Goal: Information Seeking & Learning: Check status

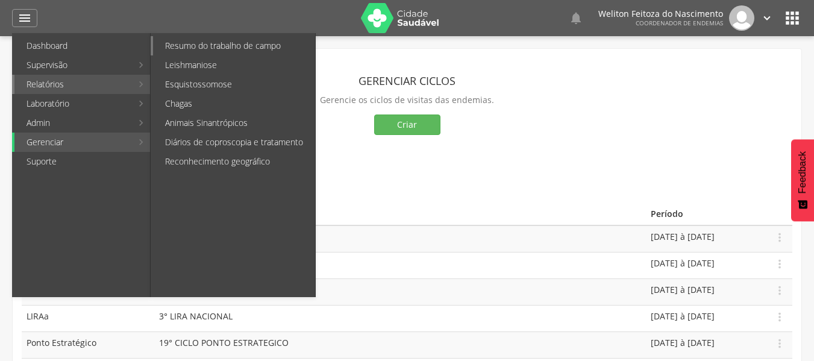
click at [183, 45] on link "Resumo do trabalho de campo" at bounding box center [234, 45] width 162 height 19
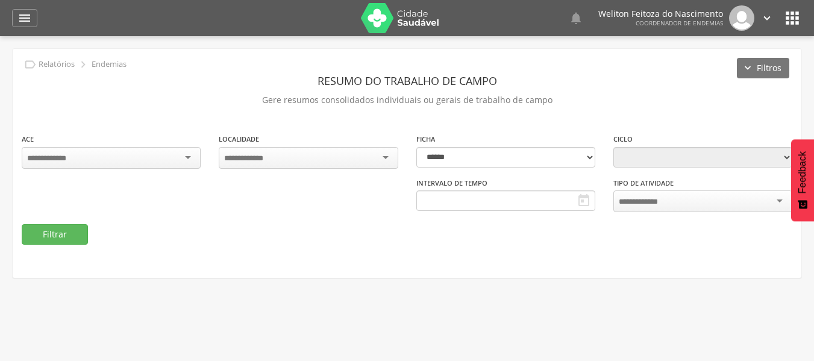
type input "**********"
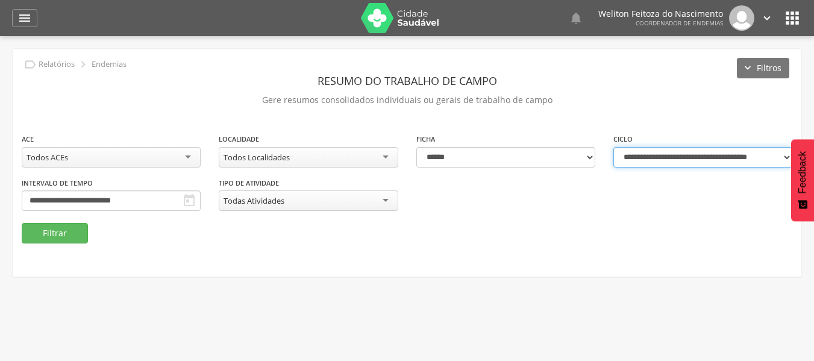
click at [791, 148] on select "**********" at bounding box center [702, 157] width 179 height 20
click at [613, 147] on select "**********" at bounding box center [702, 157] width 179 height 20
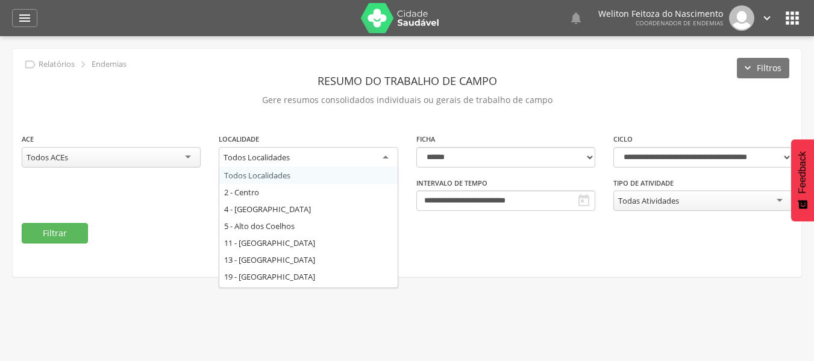
click at [387, 157] on div "Todos Localidades" at bounding box center [308, 158] width 179 height 22
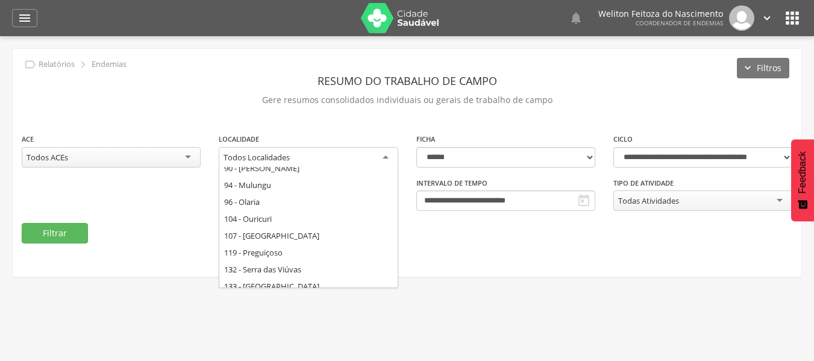
scroll to position [227, 0]
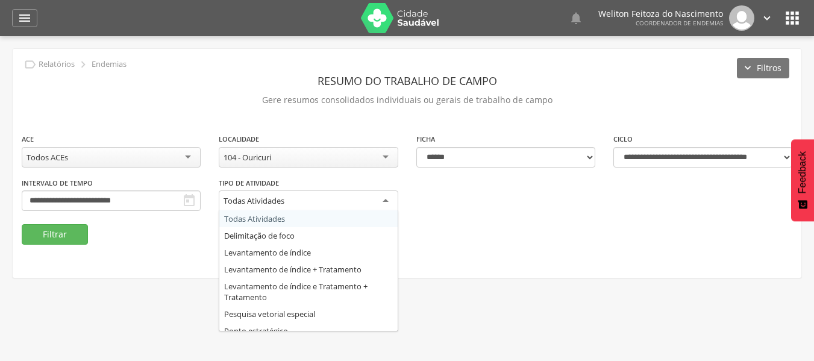
click at [386, 202] on div "Todas Atividades" at bounding box center [308, 201] width 179 height 22
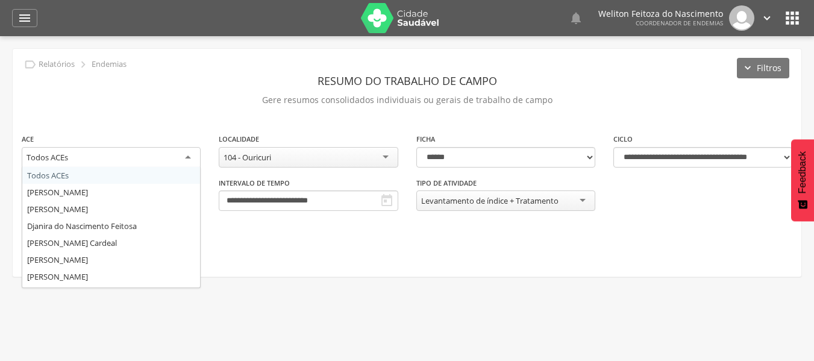
click at [188, 161] on div "Todos ACEs" at bounding box center [111, 158] width 179 height 22
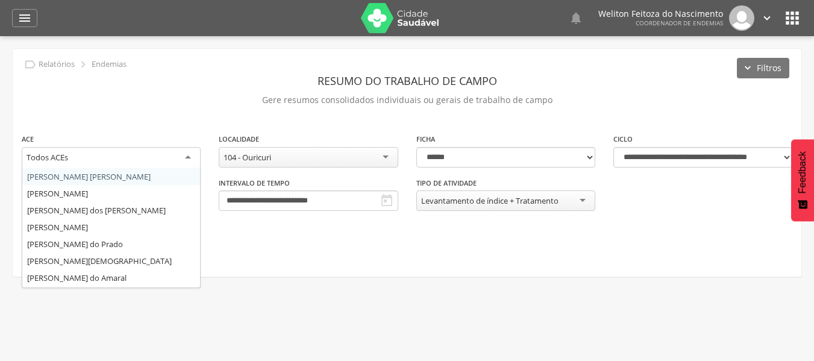
scroll to position [168, 0]
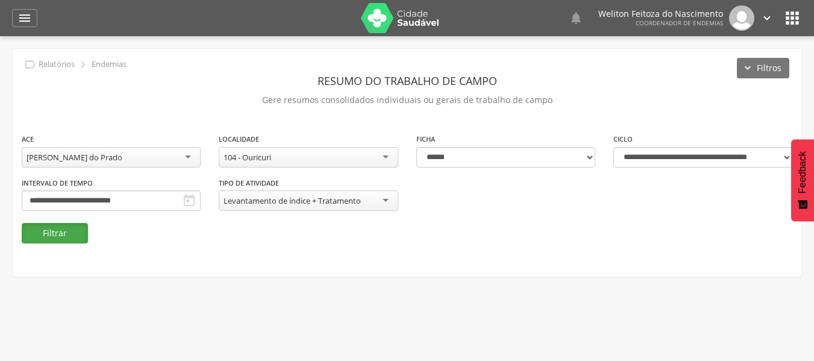
click at [67, 234] on button "Filtrar" at bounding box center [55, 233] width 66 height 20
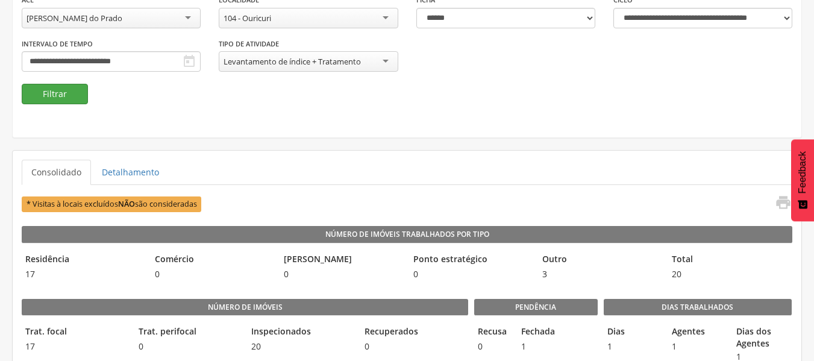
scroll to position [140, 0]
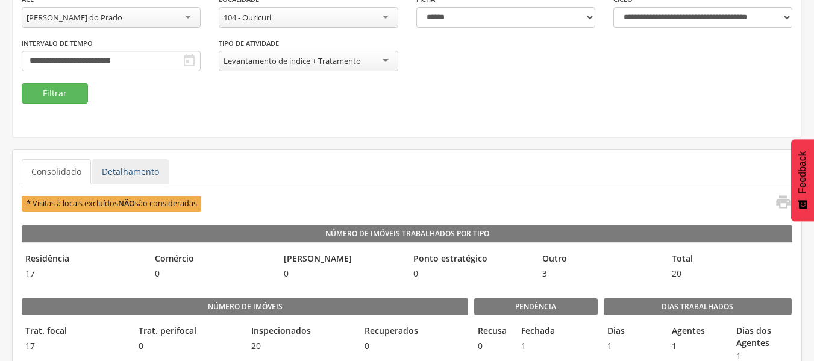
click at [140, 176] on link "Detalhamento" at bounding box center [130, 171] width 77 height 25
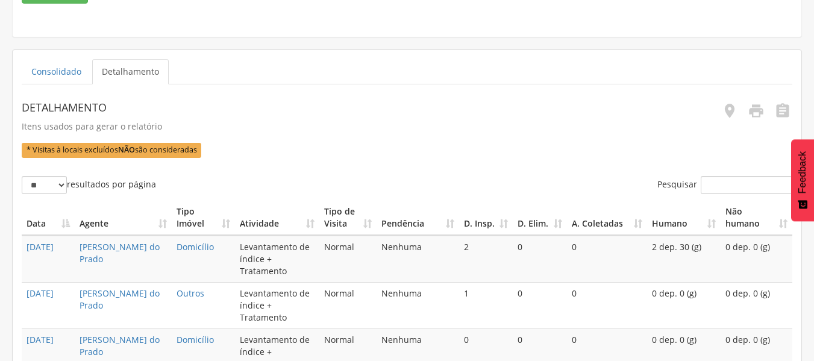
scroll to position [243, 0]
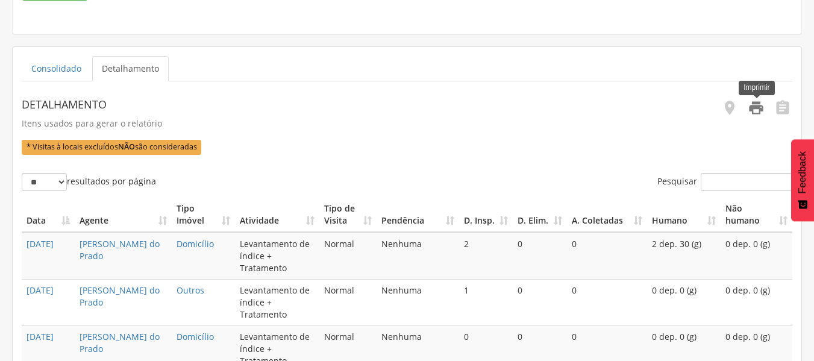
click at [760, 109] on icon "" at bounding box center [756, 107] width 17 height 17
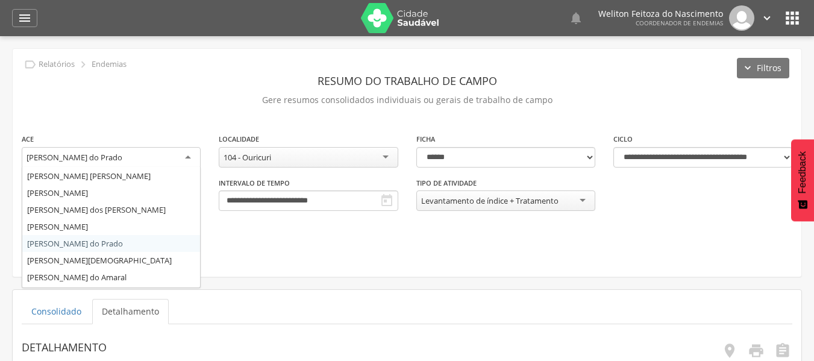
click at [186, 156] on div "[PERSON_NAME] do Prado" at bounding box center [111, 158] width 179 height 22
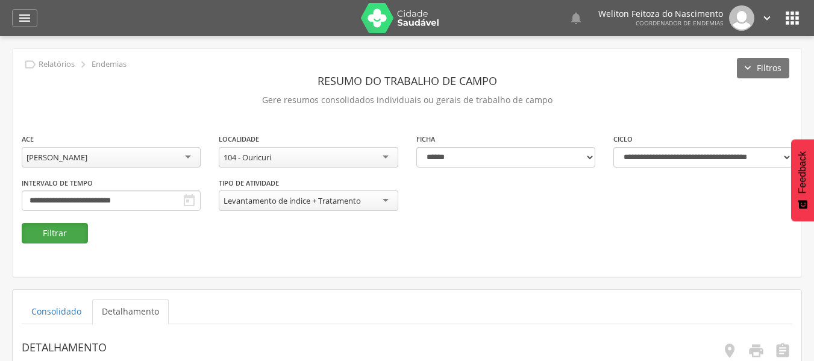
click at [61, 233] on button "Filtrar" at bounding box center [55, 233] width 66 height 20
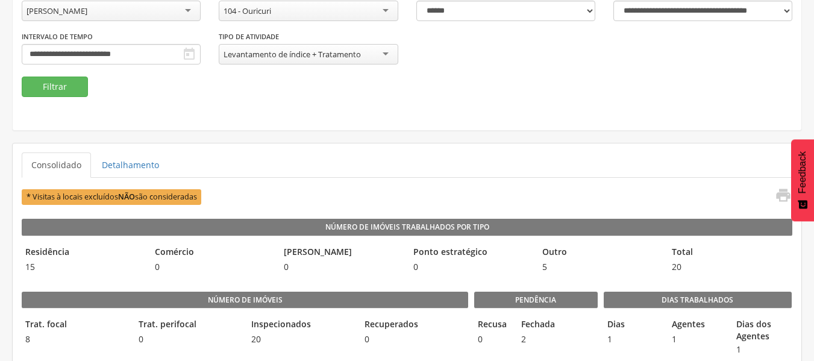
scroll to position [147, 0]
click at [74, 87] on button "Filtrar" at bounding box center [55, 86] width 66 height 20
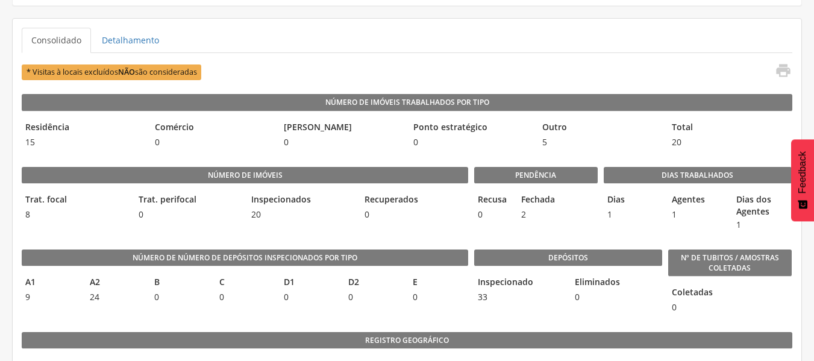
scroll to position [272, 0]
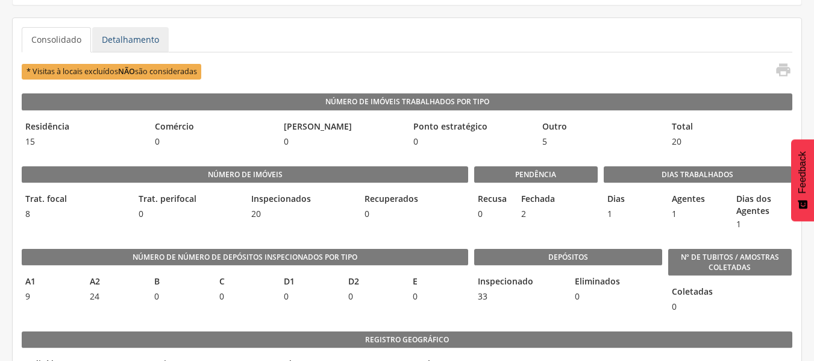
click at [146, 33] on link "Detalhamento" at bounding box center [130, 39] width 77 height 25
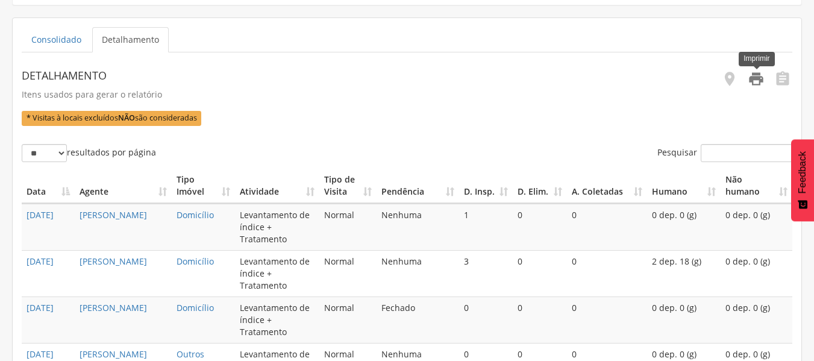
click at [753, 80] on icon "" at bounding box center [756, 78] width 17 height 17
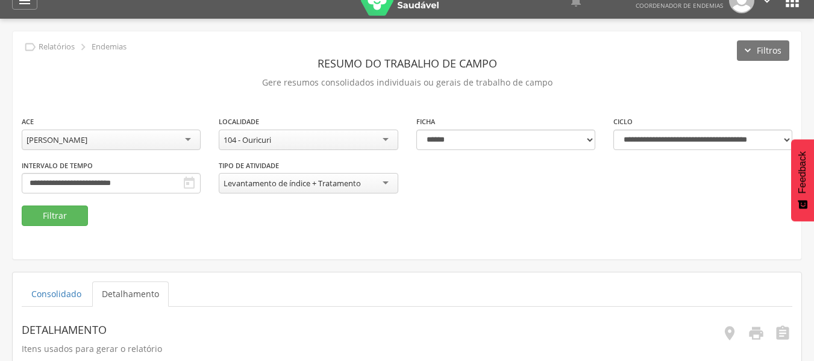
scroll to position [13, 0]
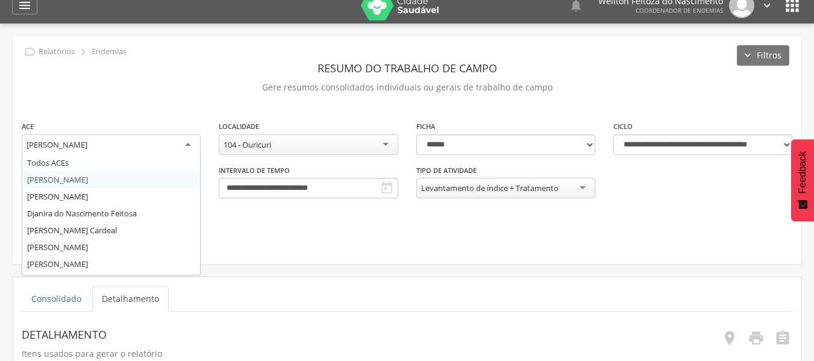
click at [188, 143] on div "[PERSON_NAME]" at bounding box center [111, 145] width 179 height 22
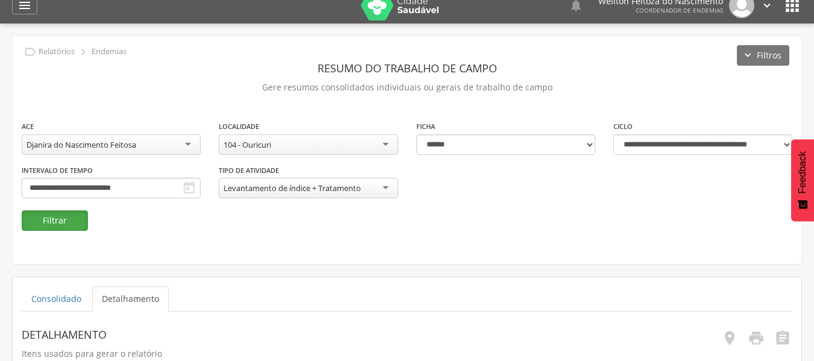
click at [60, 227] on button "Filtrar" at bounding box center [55, 220] width 66 height 20
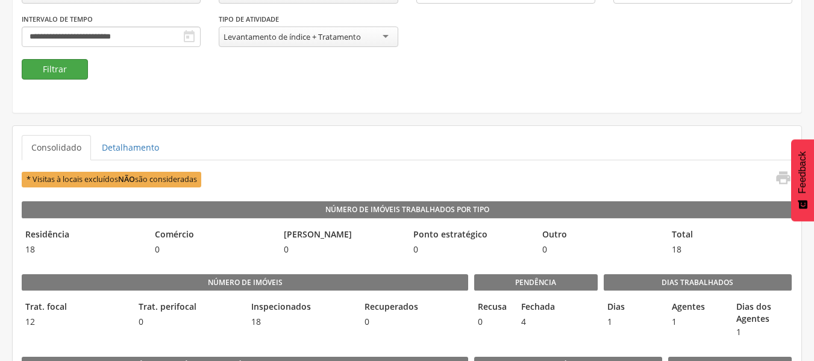
scroll to position [164, 0]
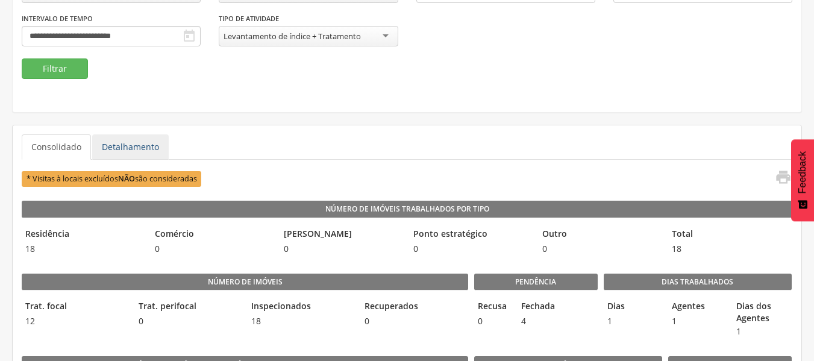
click at [114, 152] on link "Detalhamento" at bounding box center [130, 146] width 77 height 25
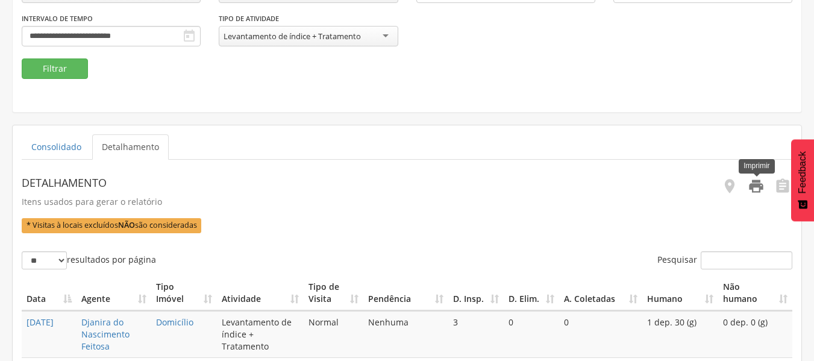
click at [756, 192] on icon "" at bounding box center [756, 186] width 17 height 17
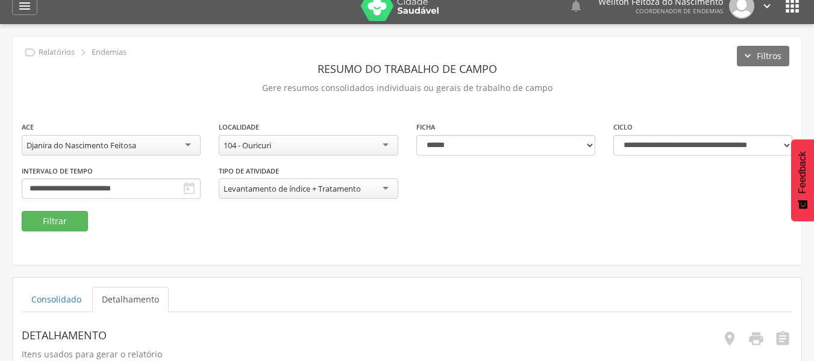
scroll to position [0, 0]
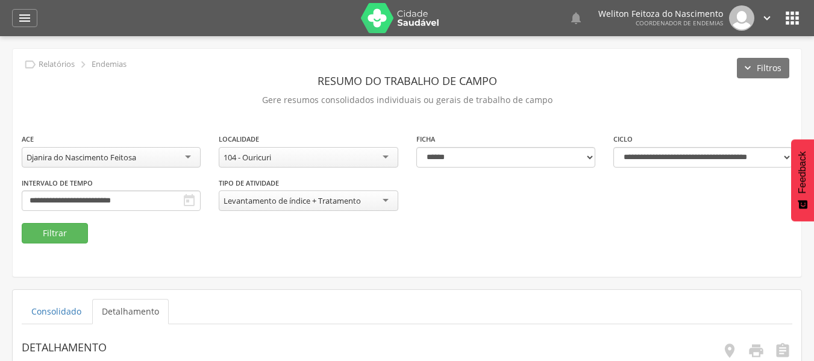
click at [190, 160] on div "Djanira do Nascimento Feitosa" at bounding box center [111, 157] width 179 height 20
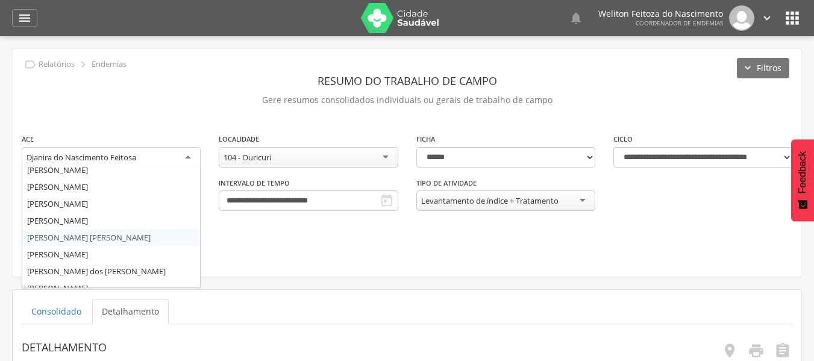
scroll to position [107, 0]
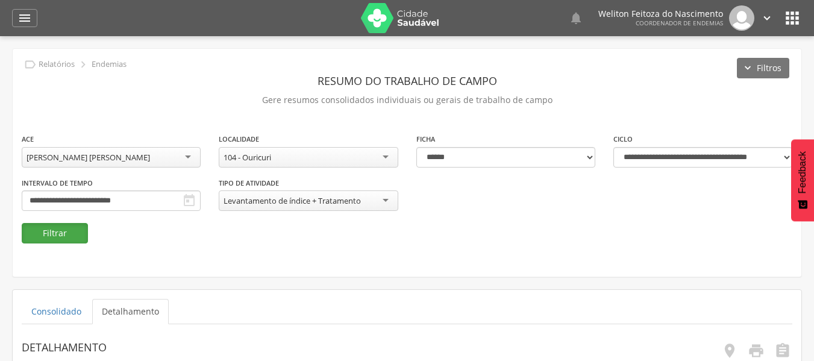
click at [67, 239] on button "Filtrar" at bounding box center [55, 233] width 66 height 20
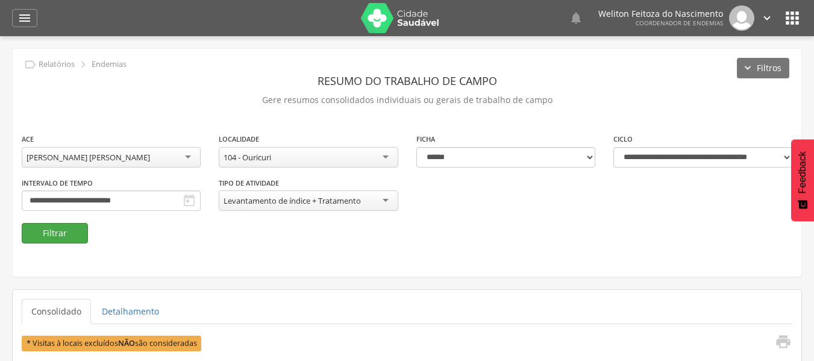
scroll to position [3, 0]
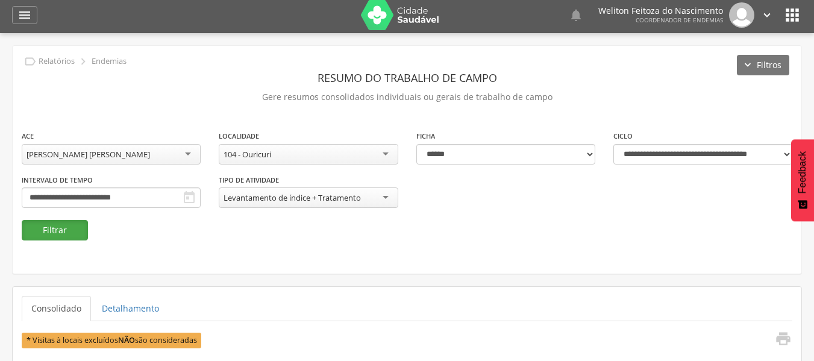
click at [67, 230] on button "Filtrar" at bounding box center [55, 230] width 66 height 20
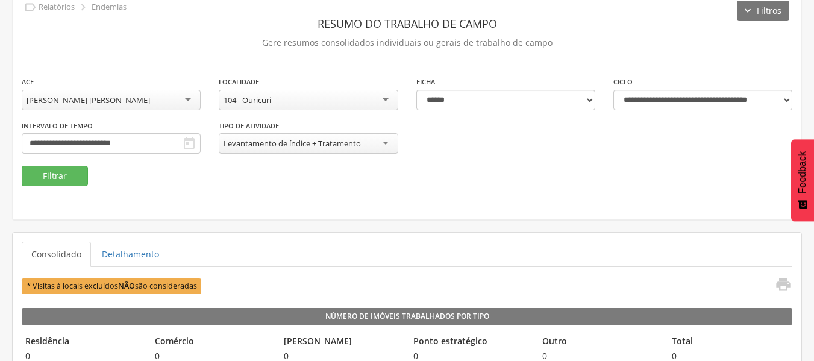
scroll to position [57, 0]
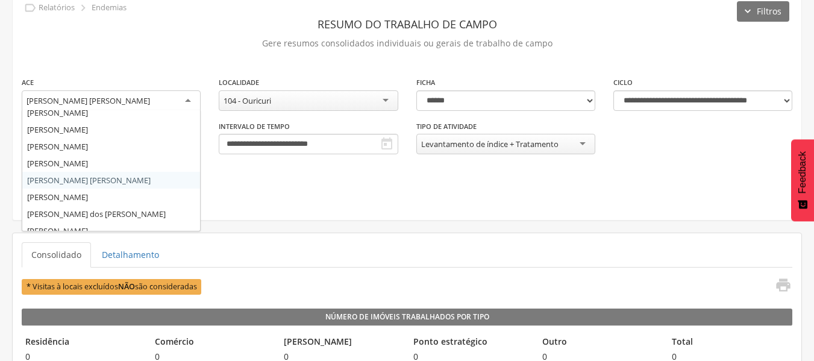
click at [186, 97] on div "[PERSON_NAME] [PERSON_NAME]" at bounding box center [111, 101] width 179 height 22
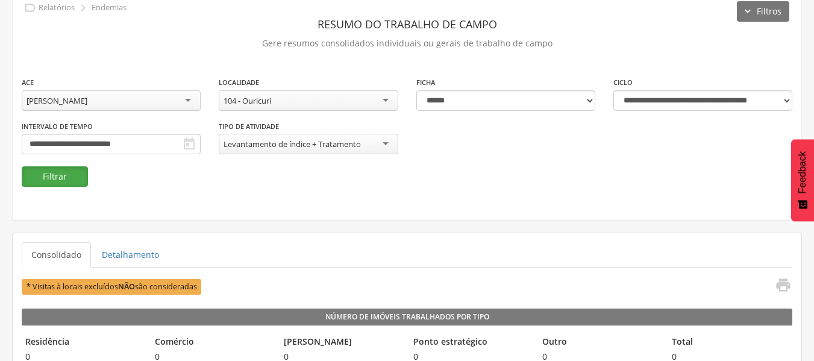
click at [64, 183] on button "Filtrar" at bounding box center [55, 176] width 66 height 20
click at [69, 180] on button "Filtrar" at bounding box center [55, 176] width 66 height 20
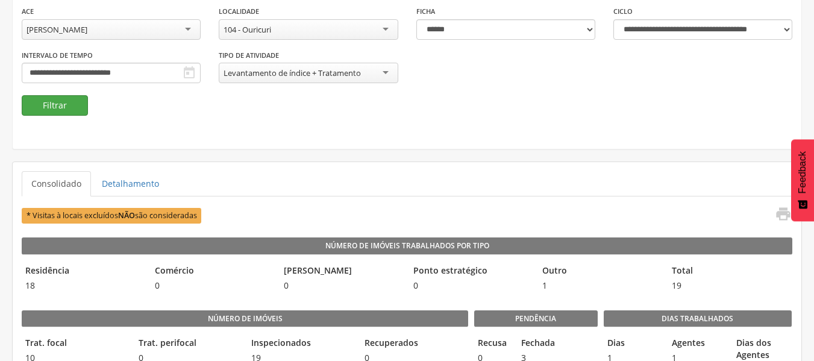
scroll to position [128, 0]
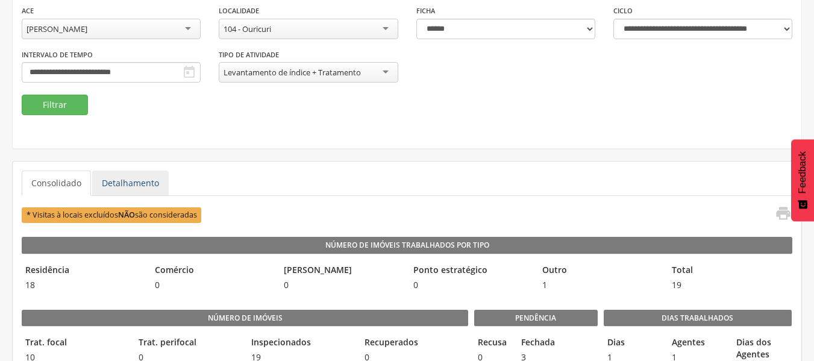
click at [132, 190] on link "Detalhamento" at bounding box center [130, 183] width 77 height 25
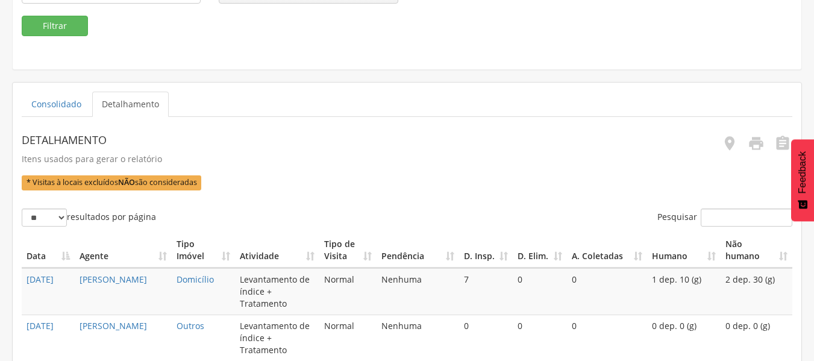
scroll to position [208, 0]
click at [751, 144] on icon "" at bounding box center [756, 142] width 17 height 17
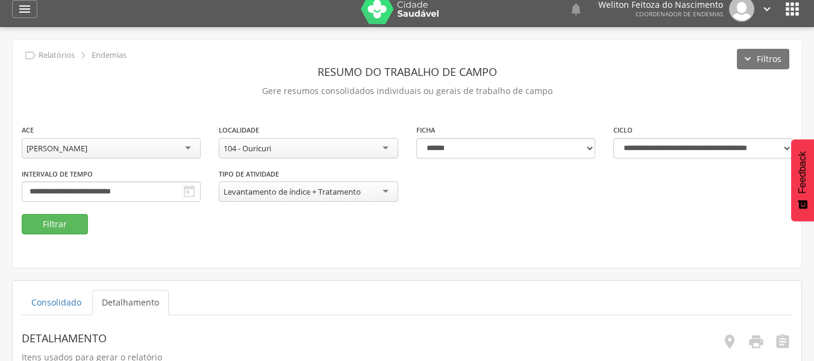
scroll to position [0, 0]
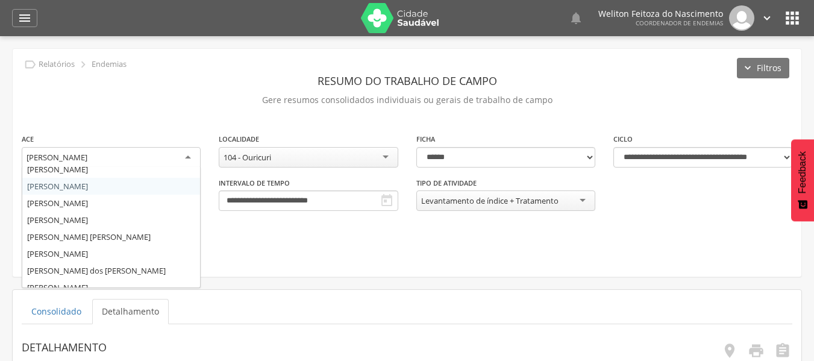
click at [191, 156] on div "[PERSON_NAME]" at bounding box center [111, 158] width 179 height 22
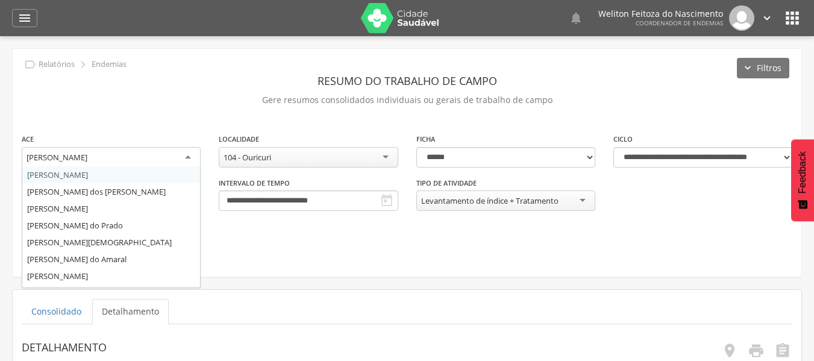
scroll to position [187, 0]
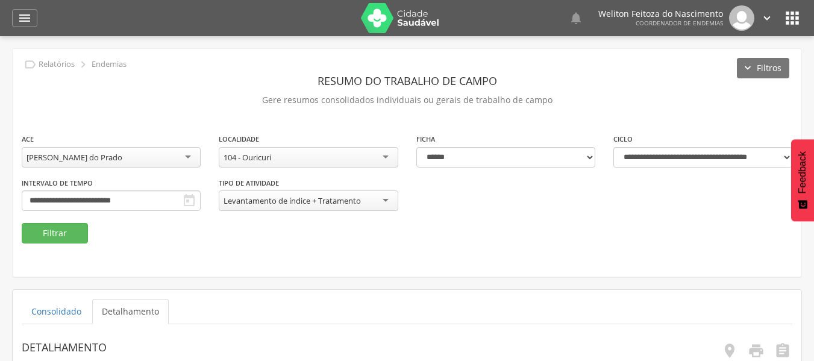
drag, startPoint x: 73, startPoint y: 221, endPoint x: 167, endPoint y: 151, distance: 117.5
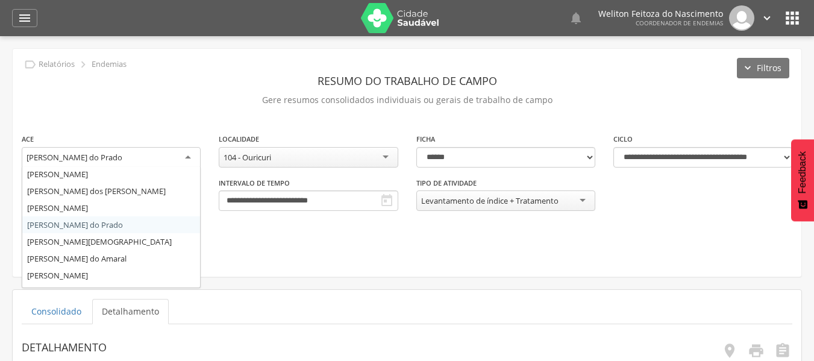
click at [192, 152] on div "[PERSON_NAME] do Prado" at bounding box center [111, 158] width 179 height 22
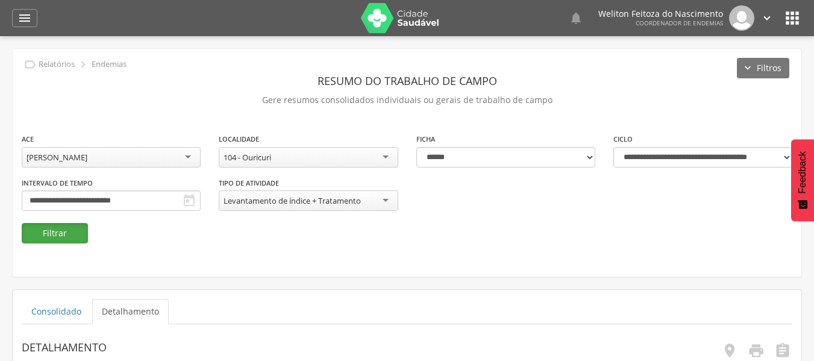
click at [77, 239] on button "Filtrar" at bounding box center [55, 233] width 66 height 20
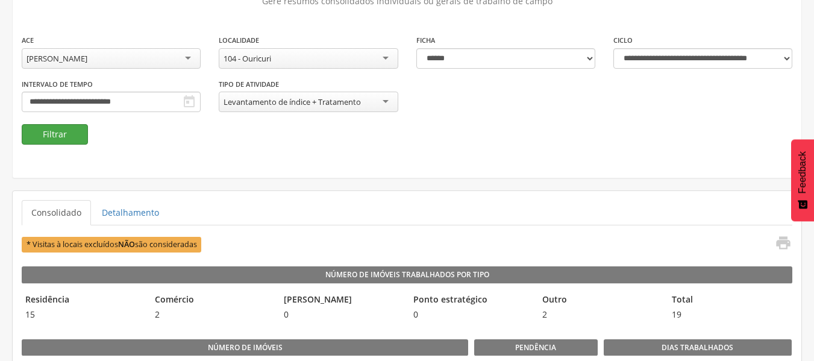
scroll to position [101, 0]
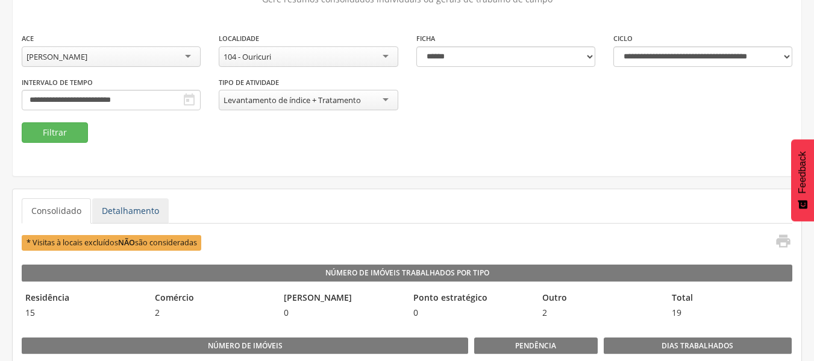
click at [104, 216] on link "Detalhamento" at bounding box center [130, 210] width 77 height 25
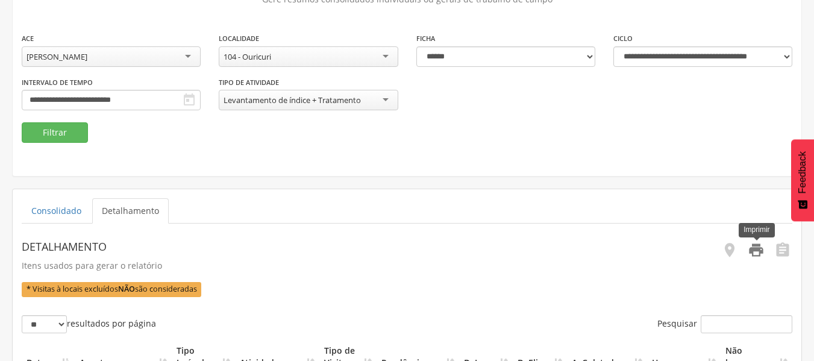
click at [760, 250] on icon "" at bounding box center [756, 250] width 17 height 17
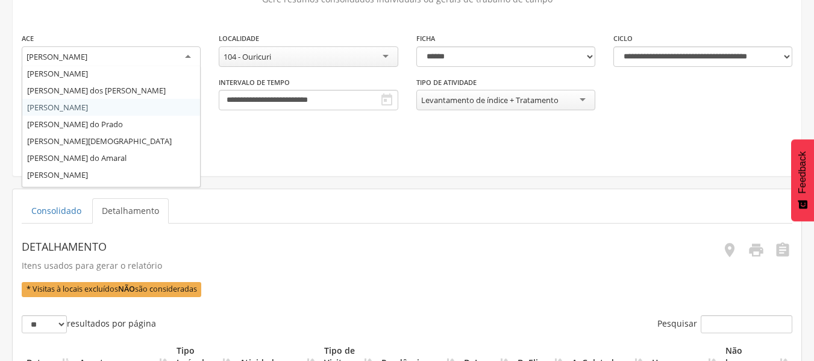
click at [190, 61] on div "[PERSON_NAME]" at bounding box center [111, 57] width 179 height 22
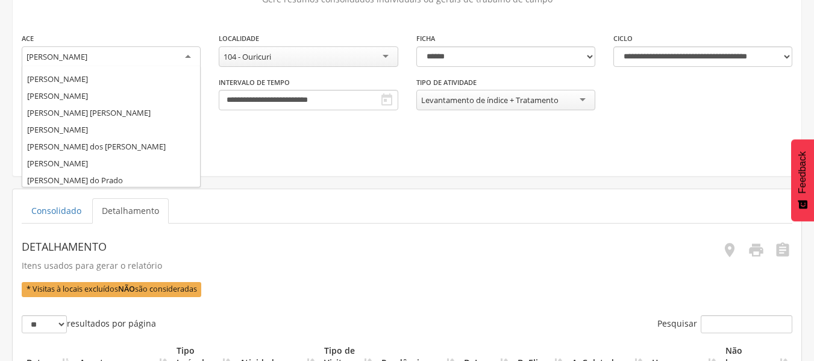
scroll to position [128, 0]
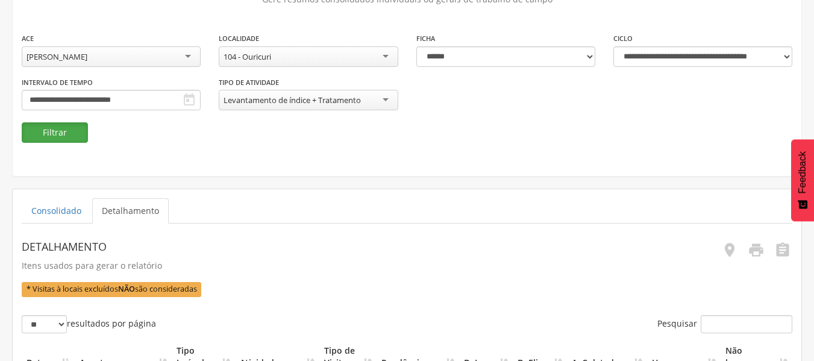
click at [77, 129] on button "Filtrar" at bounding box center [55, 132] width 66 height 20
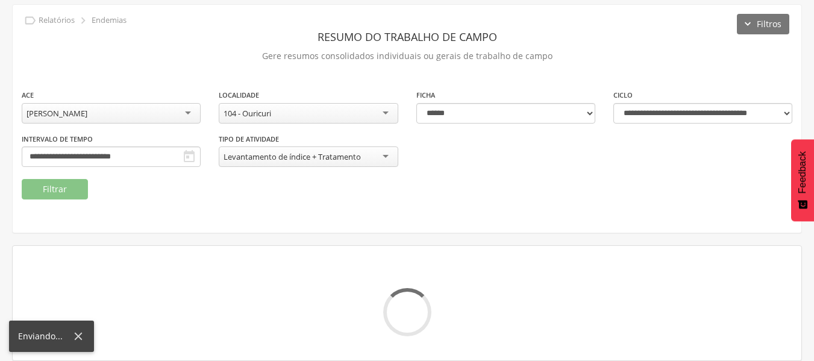
scroll to position [101, 0]
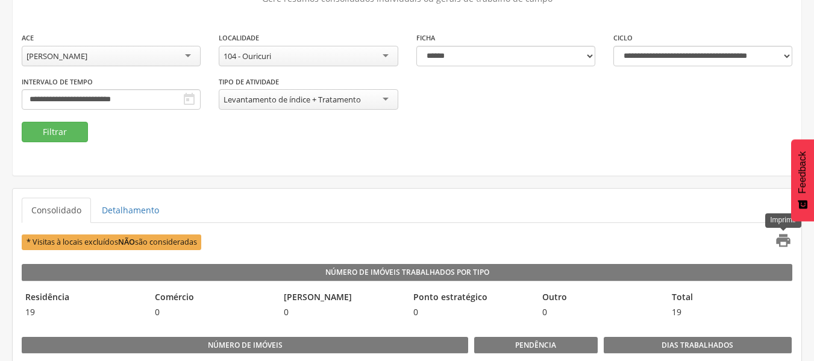
click at [786, 240] on icon "" at bounding box center [783, 240] width 17 height 17
click at [139, 210] on link "Detalhamento" at bounding box center [130, 210] width 77 height 25
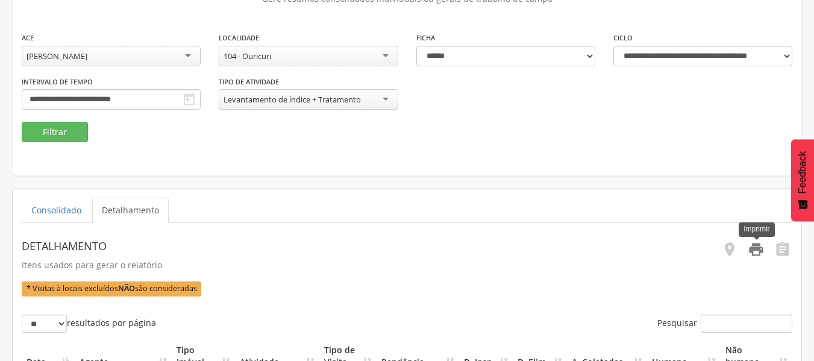
click at [759, 251] on icon "" at bounding box center [756, 249] width 17 height 17
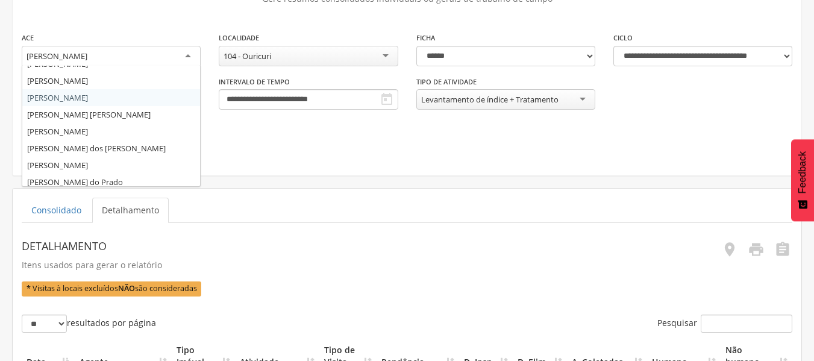
click at [186, 53] on div "[PERSON_NAME]" at bounding box center [111, 57] width 179 height 22
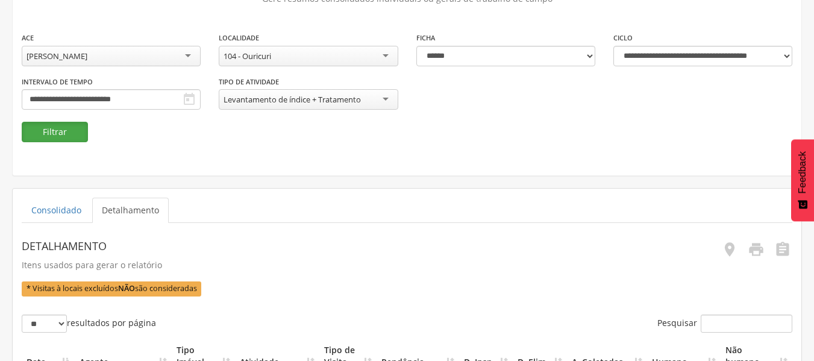
click at [67, 133] on button "Filtrar" at bounding box center [55, 132] width 66 height 20
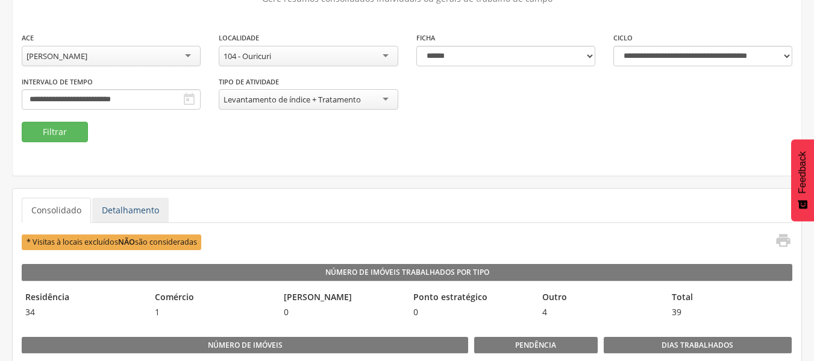
click at [128, 219] on link "Detalhamento" at bounding box center [130, 210] width 77 height 25
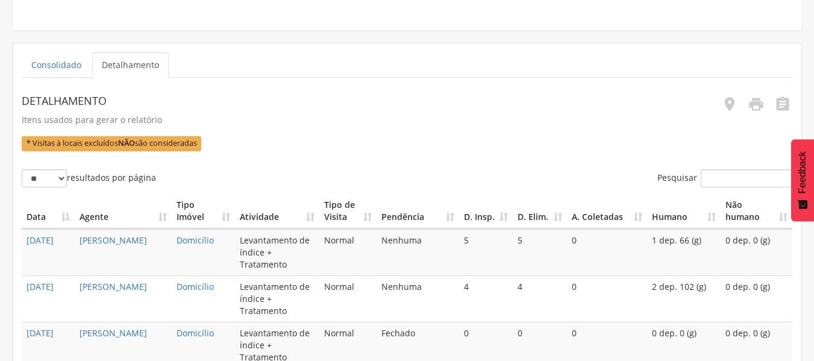
scroll to position [248, 0]
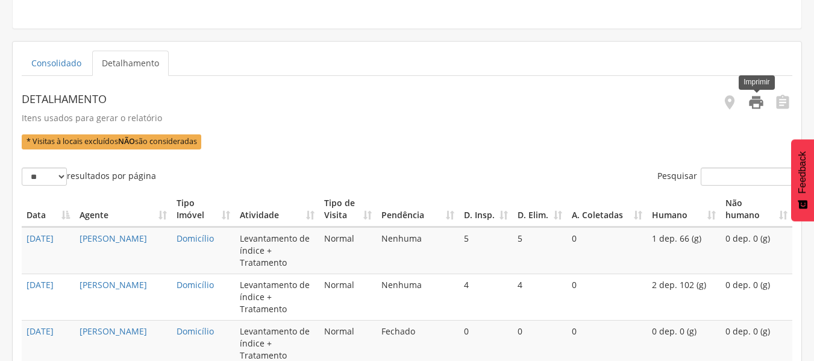
click at [753, 108] on icon "" at bounding box center [756, 102] width 17 height 17
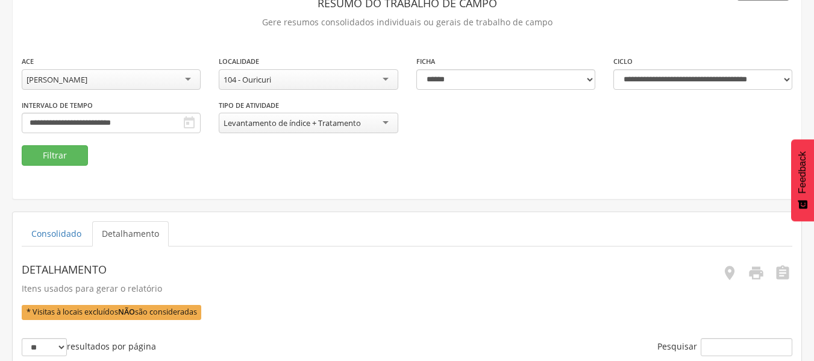
scroll to position [77, 0]
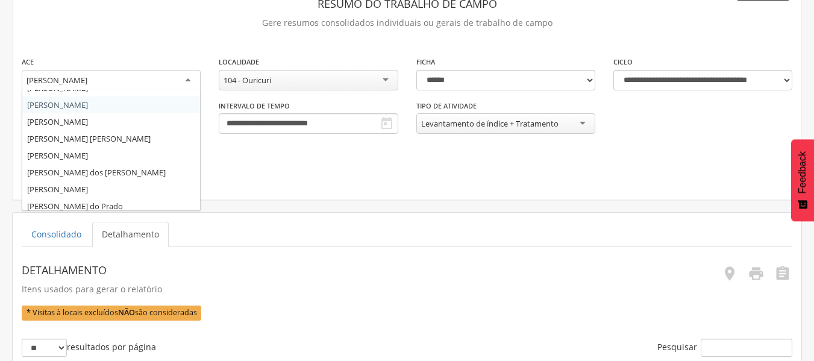
click at [187, 79] on div "[PERSON_NAME]" at bounding box center [111, 81] width 179 height 22
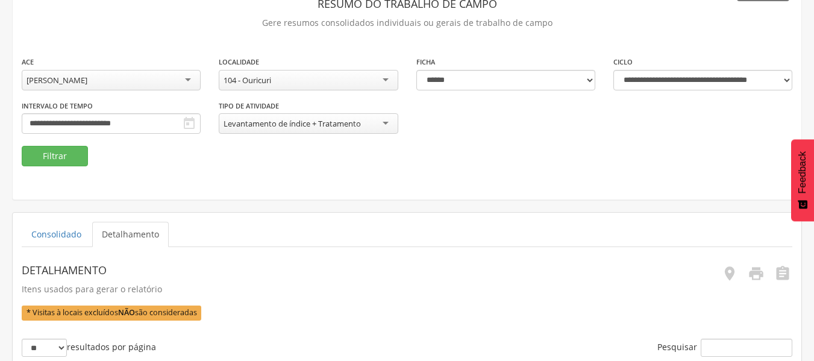
click at [57, 169] on div "**********" at bounding box center [407, 86] width 789 height 228
click at [58, 154] on button "Filtrar" at bounding box center [55, 156] width 66 height 20
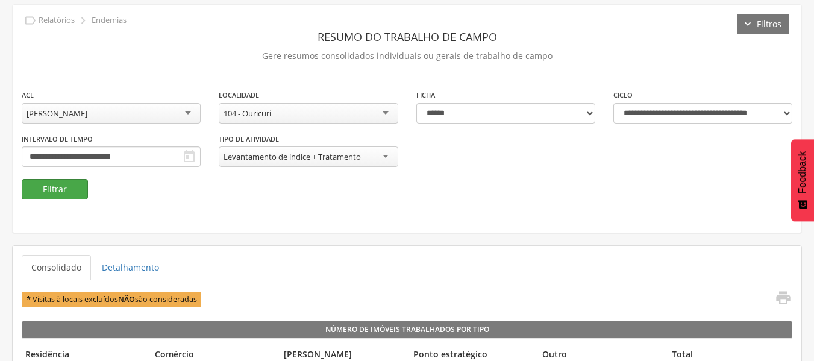
scroll to position [77, 0]
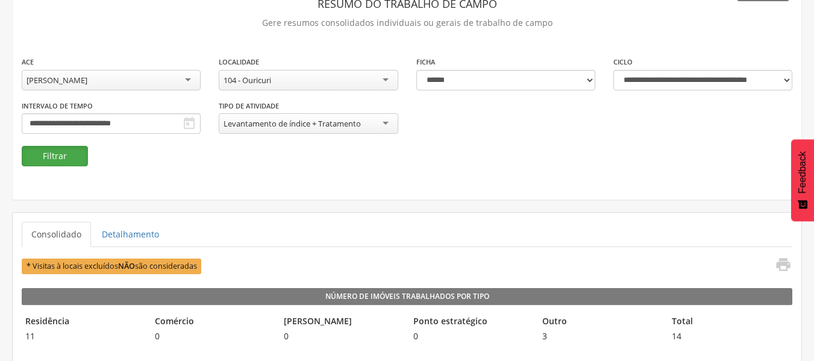
click at [64, 149] on button "Filtrar" at bounding box center [55, 156] width 66 height 20
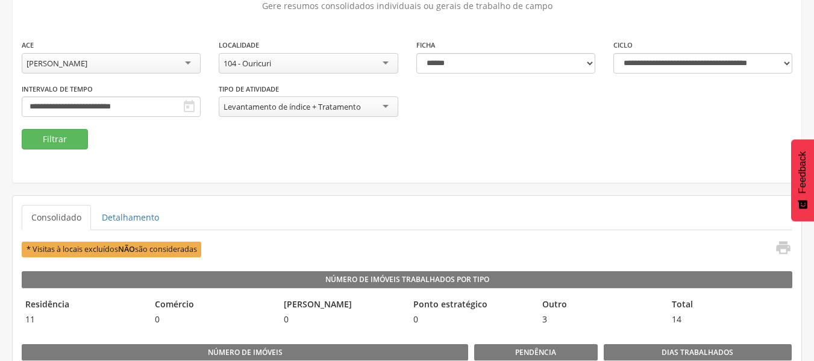
scroll to position [95, 0]
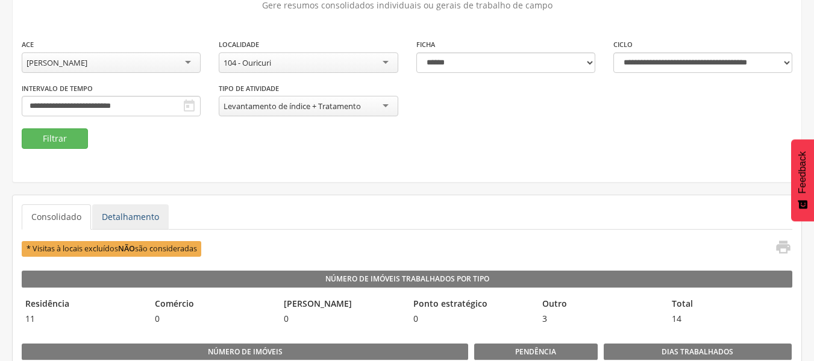
click at [143, 218] on link "Detalhamento" at bounding box center [130, 216] width 77 height 25
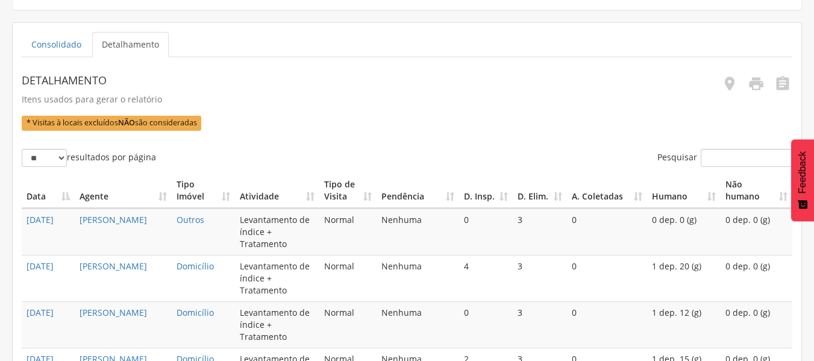
scroll to position [266, 0]
click at [763, 85] on icon "" at bounding box center [756, 84] width 17 height 17
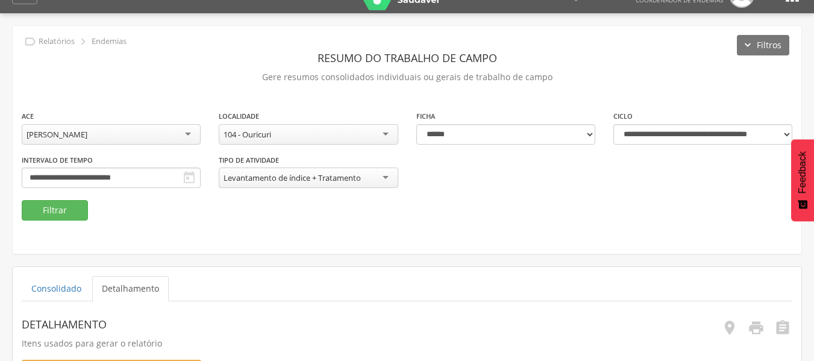
scroll to position [0, 0]
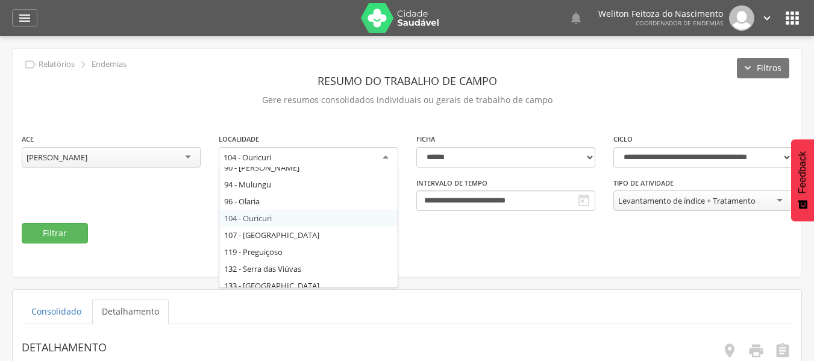
click at [385, 151] on div "104 - Ouricuri" at bounding box center [308, 158] width 179 height 22
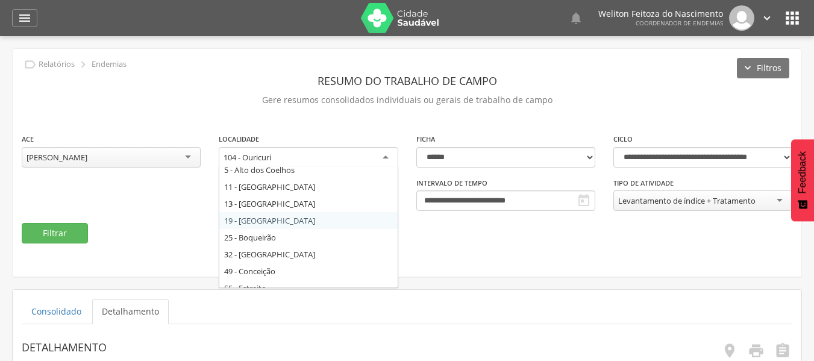
scroll to position [58, 0]
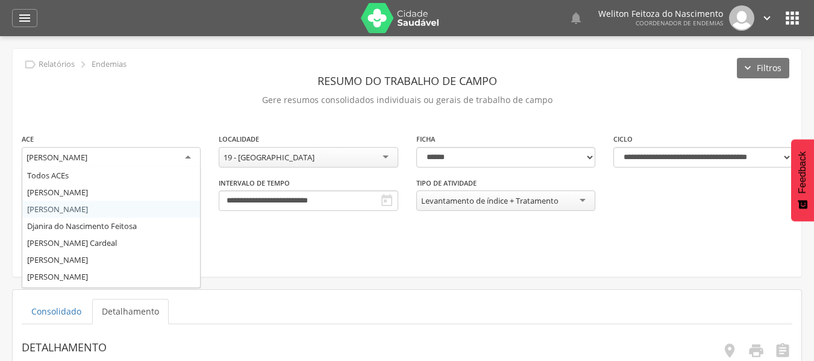
click at [191, 153] on div "[PERSON_NAME]" at bounding box center [111, 158] width 179 height 22
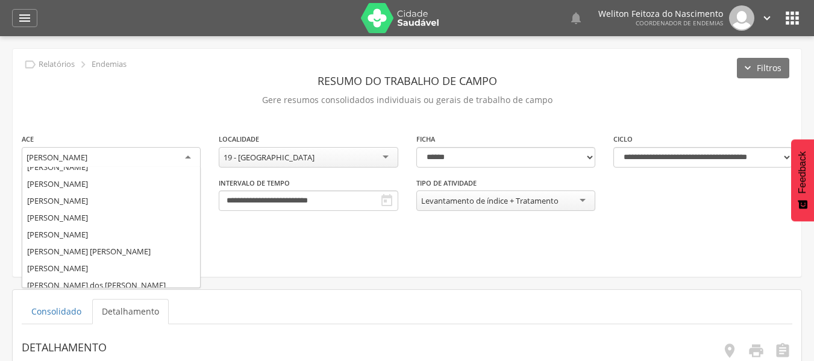
scroll to position [95, 0]
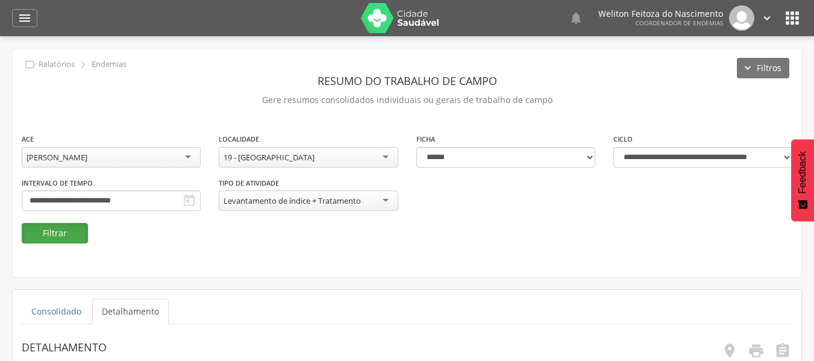
click at [77, 232] on button "Filtrar" at bounding box center [55, 233] width 66 height 20
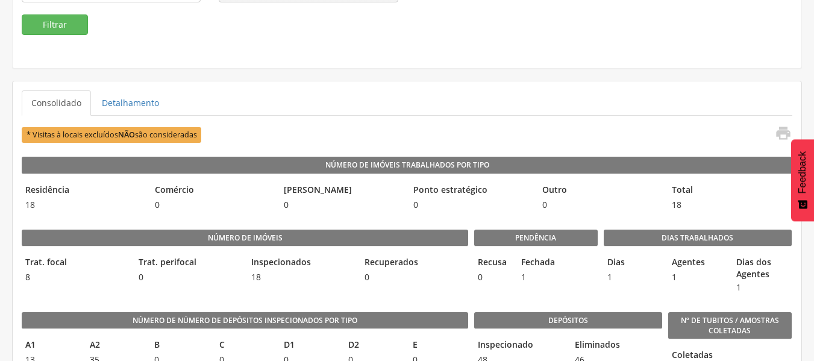
scroll to position [210, 0]
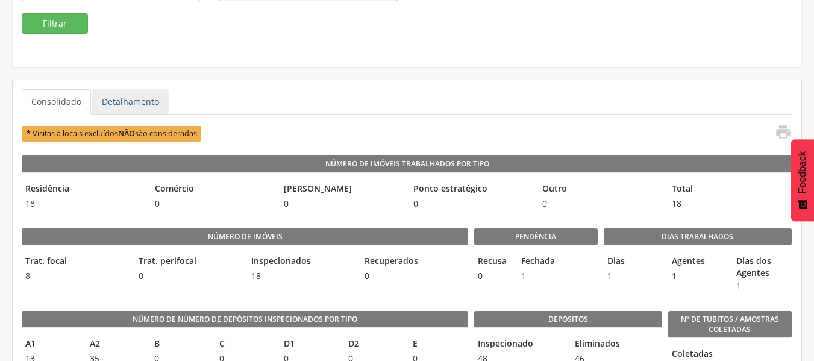
click at [155, 109] on link "Detalhamento" at bounding box center [130, 101] width 77 height 25
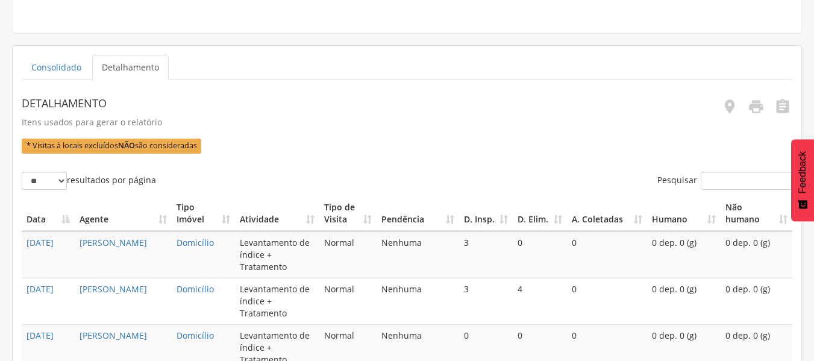
scroll to position [243, 0]
click at [132, 74] on link "Detalhamento" at bounding box center [130, 67] width 77 height 25
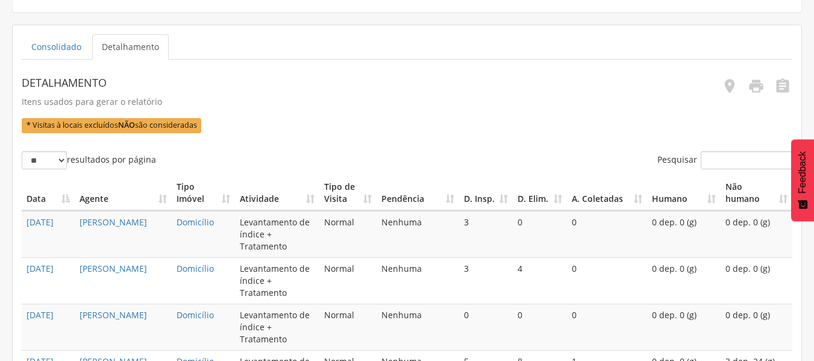
scroll to position [265, 0]
click at [132, 43] on link "Detalhamento" at bounding box center [130, 46] width 77 height 25
click at [752, 93] on icon "" at bounding box center [756, 85] width 17 height 17
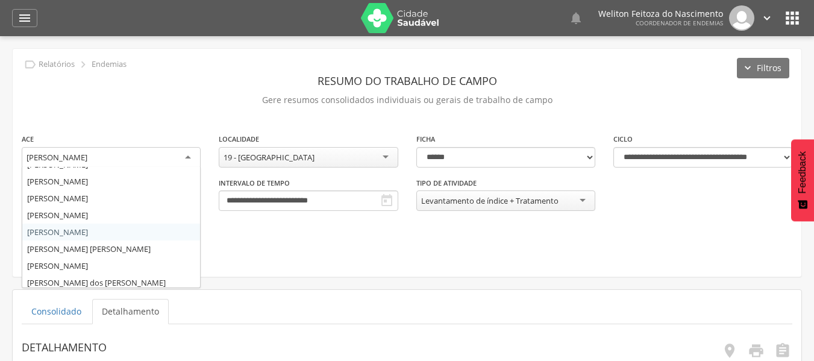
click at [192, 155] on div "[PERSON_NAME]" at bounding box center [111, 158] width 179 height 22
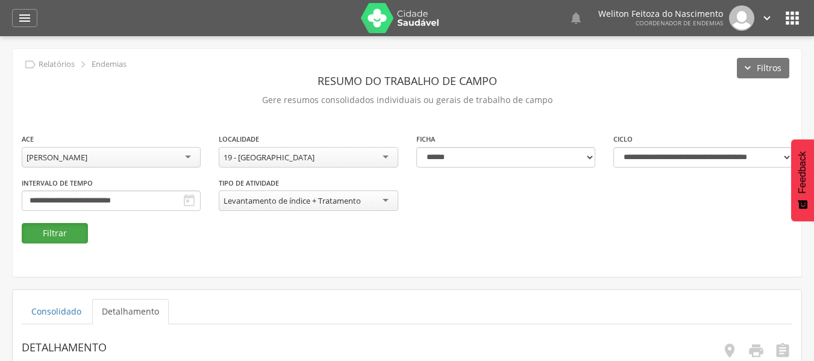
click at [66, 237] on button "Filtrar" at bounding box center [55, 233] width 66 height 20
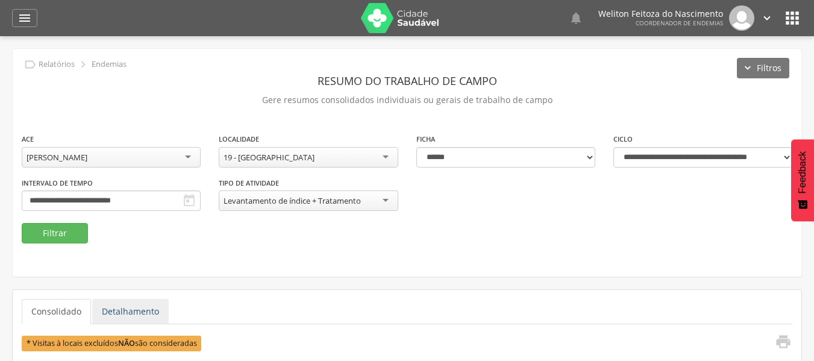
click at [138, 313] on link "Detalhamento" at bounding box center [130, 311] width 77 height 25
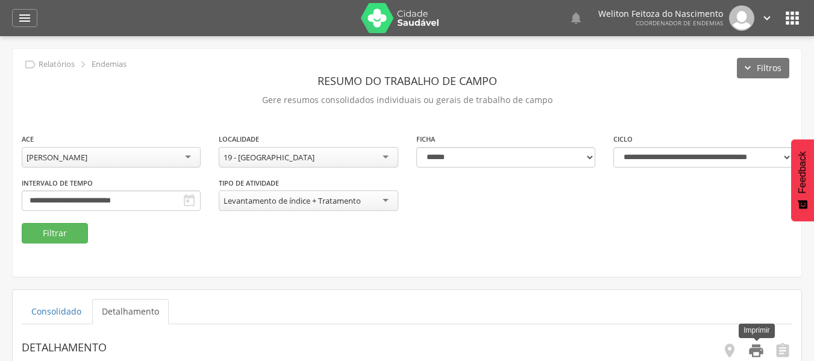
click at [750, 352] on icon "" at bounding box center [756, 350] width 17 height 17
click at [190, 155] on div "[PERSON_NAME]" at bounding box center [111, 157] width 179 height 20
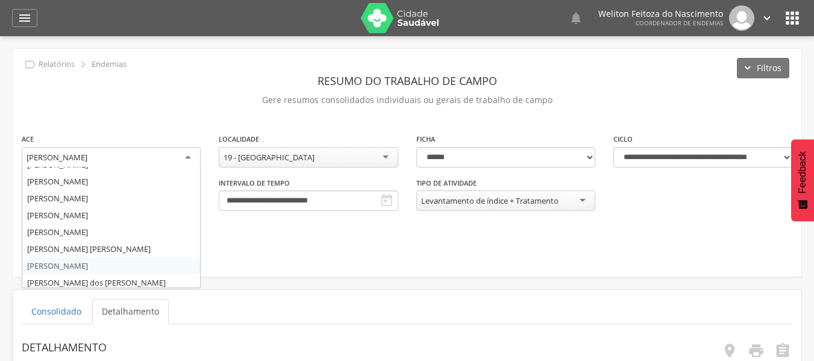
scroll to position [200, 0]
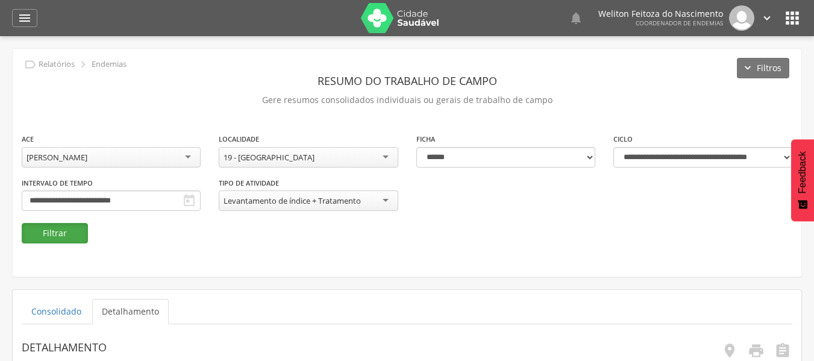
click at [64, 236] on button "Filtrar" at bounding box center [55, 233] width 66 height 20
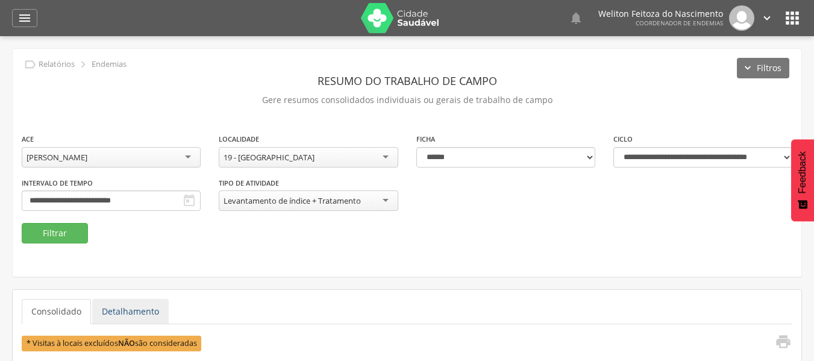
click at [141, 311] on link "Detalhamento" at bounding box center [130, 311] width 77 height 25
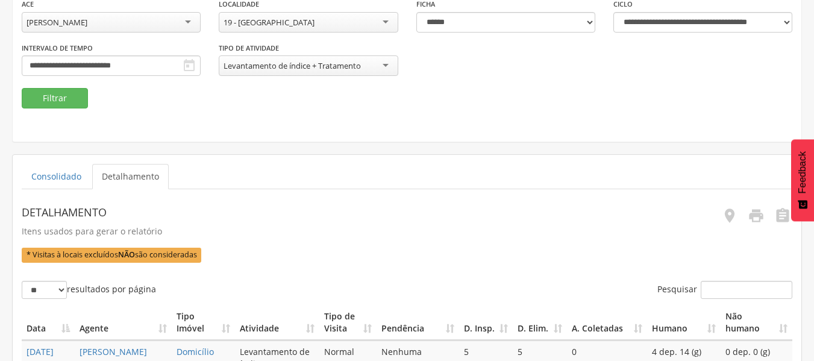
scroll to position [136, 0]
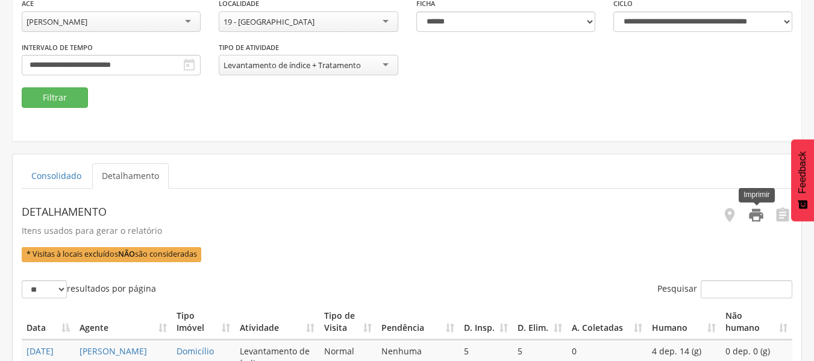
click at [753, 217] on icon "" at bounding box center [756, 215] width 17 height 17
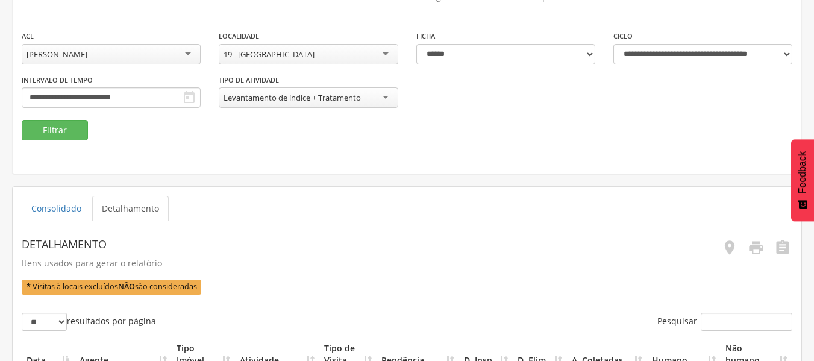
scroll to position [102, 0]
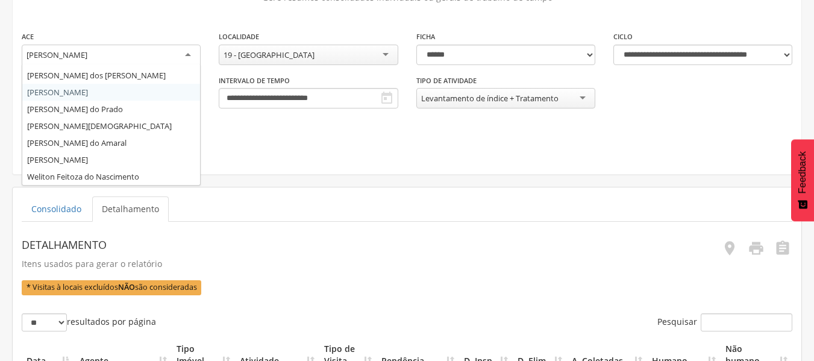
click at [190, 52] on div "[PERSON_NAME]" at bounding box center [111, 56] width 179 height 22
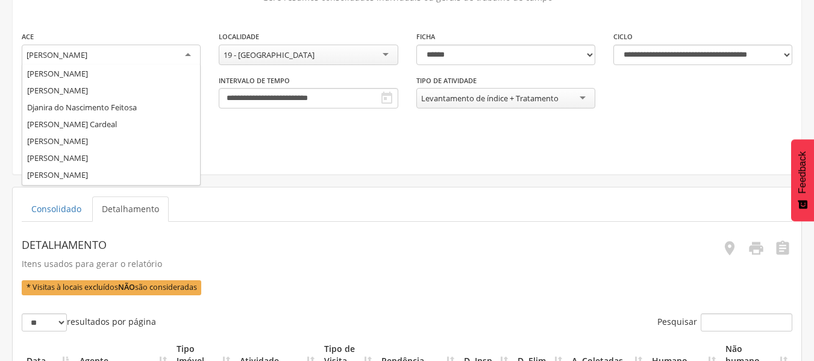
scroll to position [0, 0]
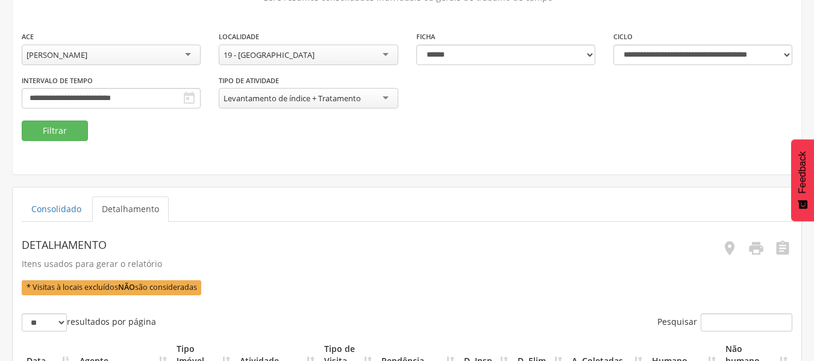
click at [48, 145] on div "**********" at bounding box center [407, 60] width 789 height 228
click at [73, 122] on button "Filtrar" at bounding box center [55, 131] width 66 height 20
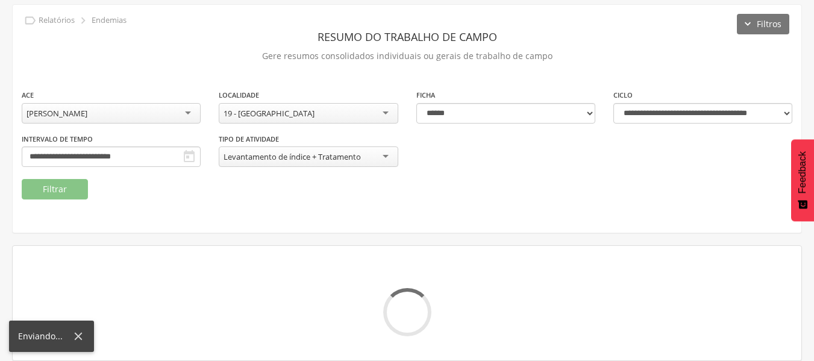
scroll to position [102, 0]
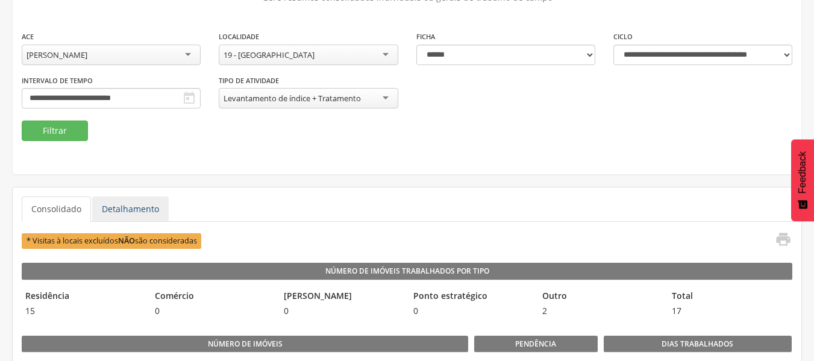
click at [130, 199] on link "Detalhamento" at bounding box center [130, 208] width 77 height 25
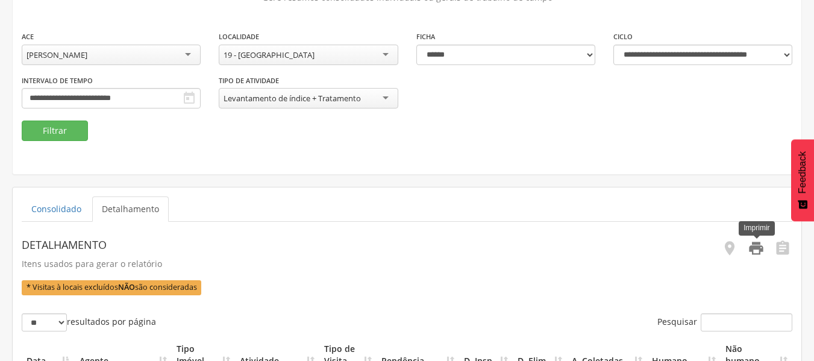
click at [759, 243] on icon "" at bounding box center [756, 248] width 17 height 17
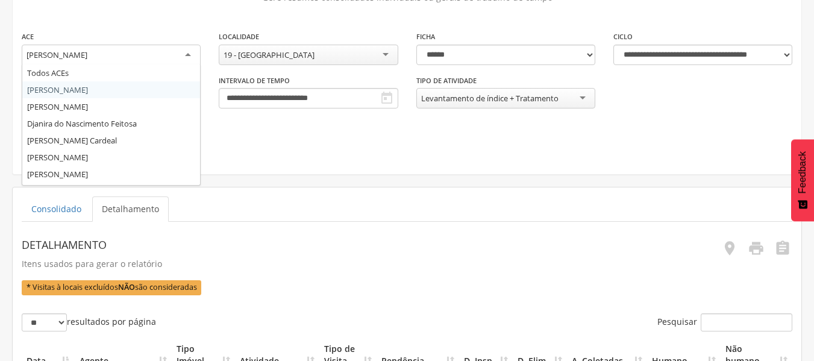
click at [188, 50] on div "[PERSON_NAME]" at bounding box center [111, 56] width 179 height 22
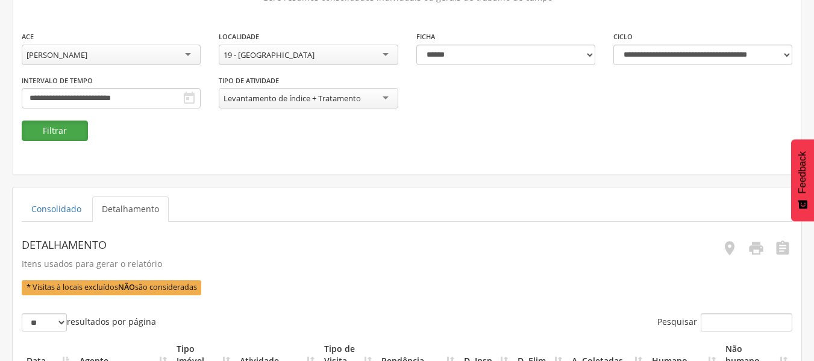
click at [60, 130] on button "Filtrar" at bounding box center [55, 131] width 66 height 20
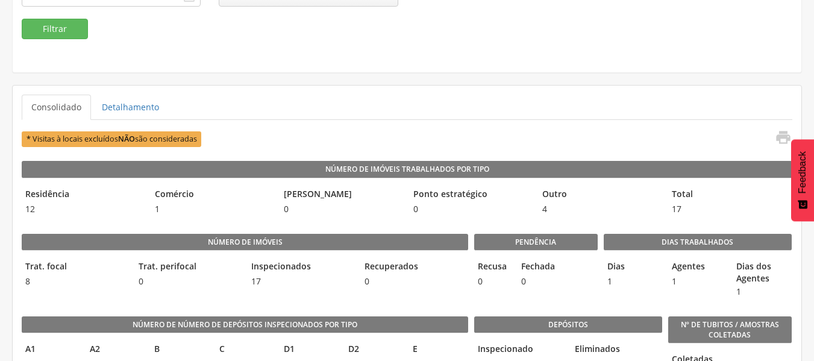
scroll to position [211, 0]
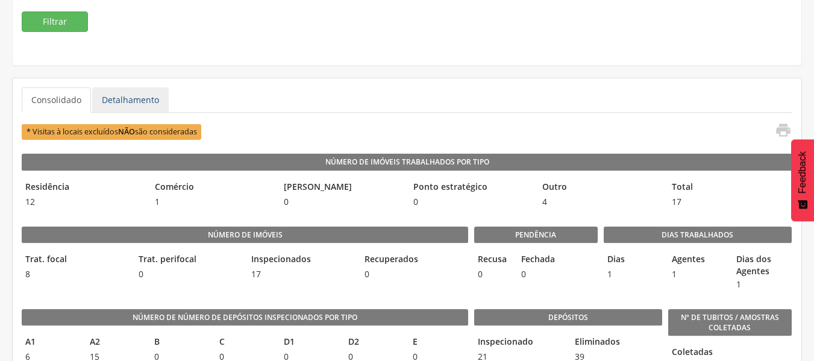
click at [134, 95] on link "Detalhamento" at bounding box center [130, 99] width 77 height 25
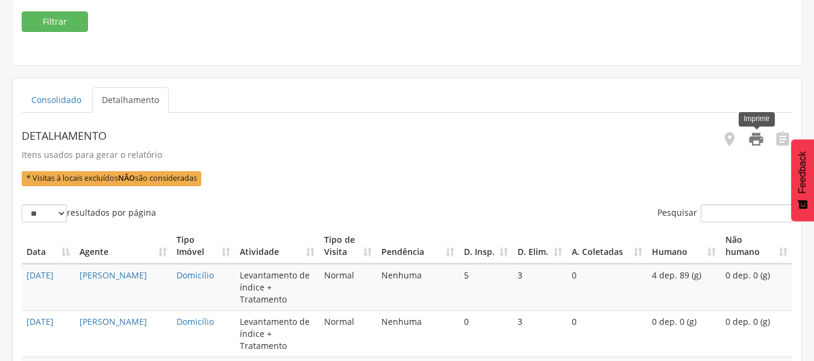
click at [763, 139] on icon "" at bounding box center [756, 139] width 17 height 17
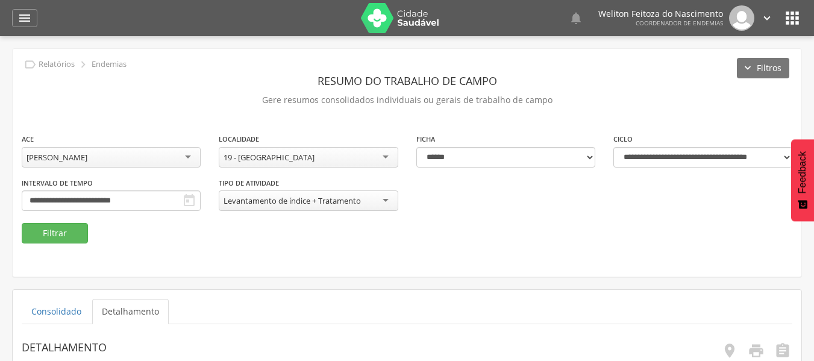
click at [190, 156] on div "[PERSON_NAME]" at bounding box center [111, 157] width 179 height 20
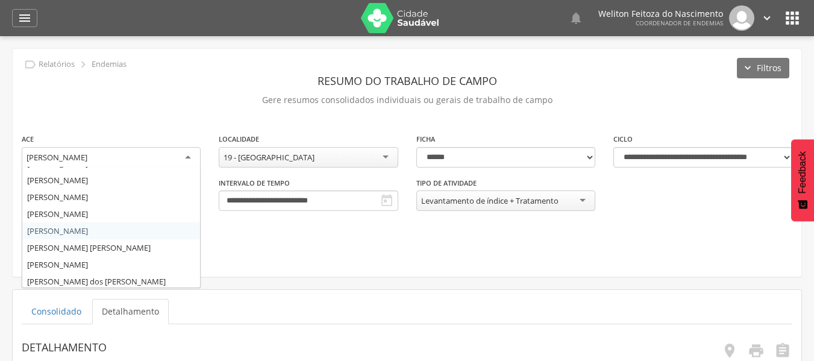
scroll to position [96, 0]
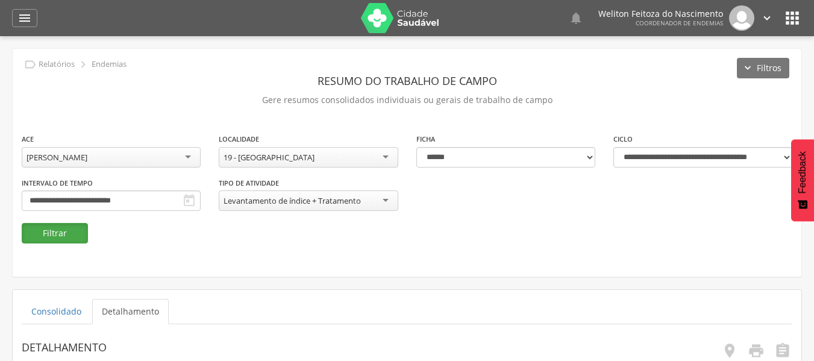
click at [66, 236] on button "Filtrar" at bounding box center [55, 233] width 66 height 20
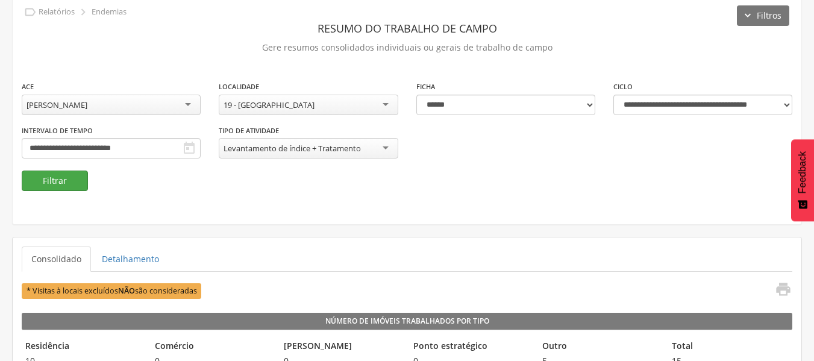
scroll to position [53, 0]
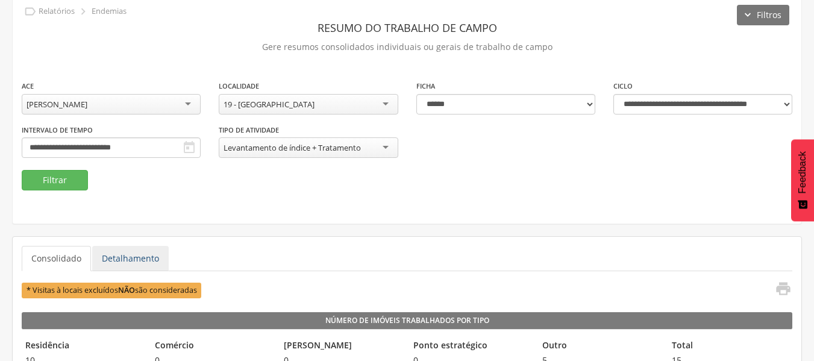
click at [119, 262] on link "Detalhamento" at bounding box center [130, 258] width 77 height 25
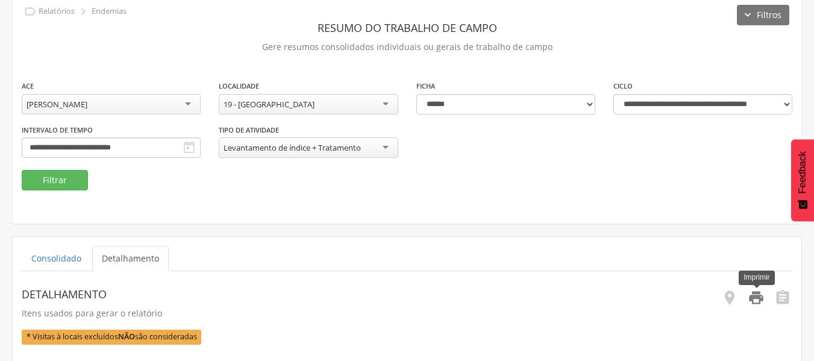
click at [751, 301] on icon "" at bounding box center [756, 297] width 17 height 17
